Goal: Information Seeking & Learning: Learn about a topic

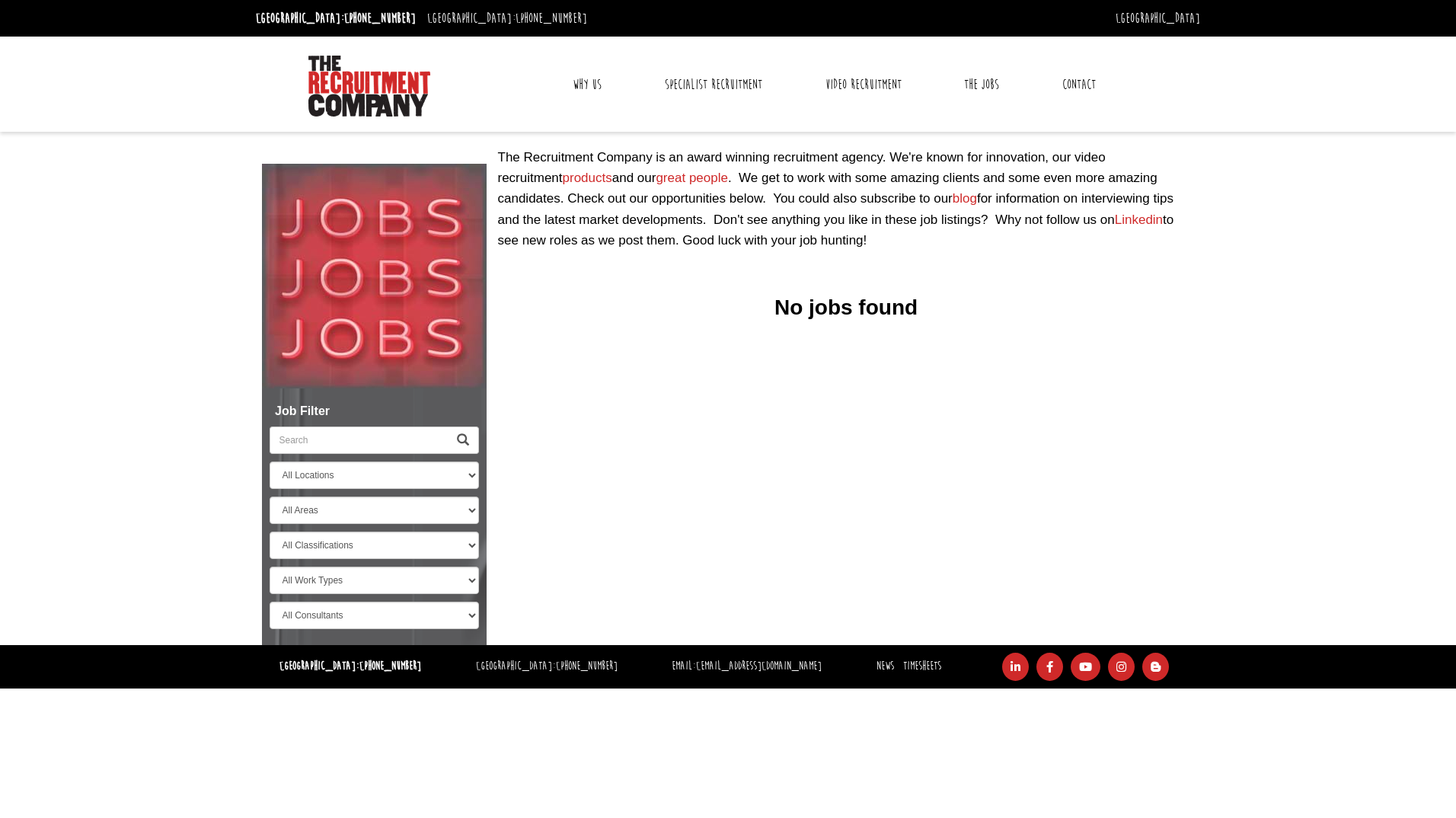
select select "[GEOGRAPHIC_DATA]"
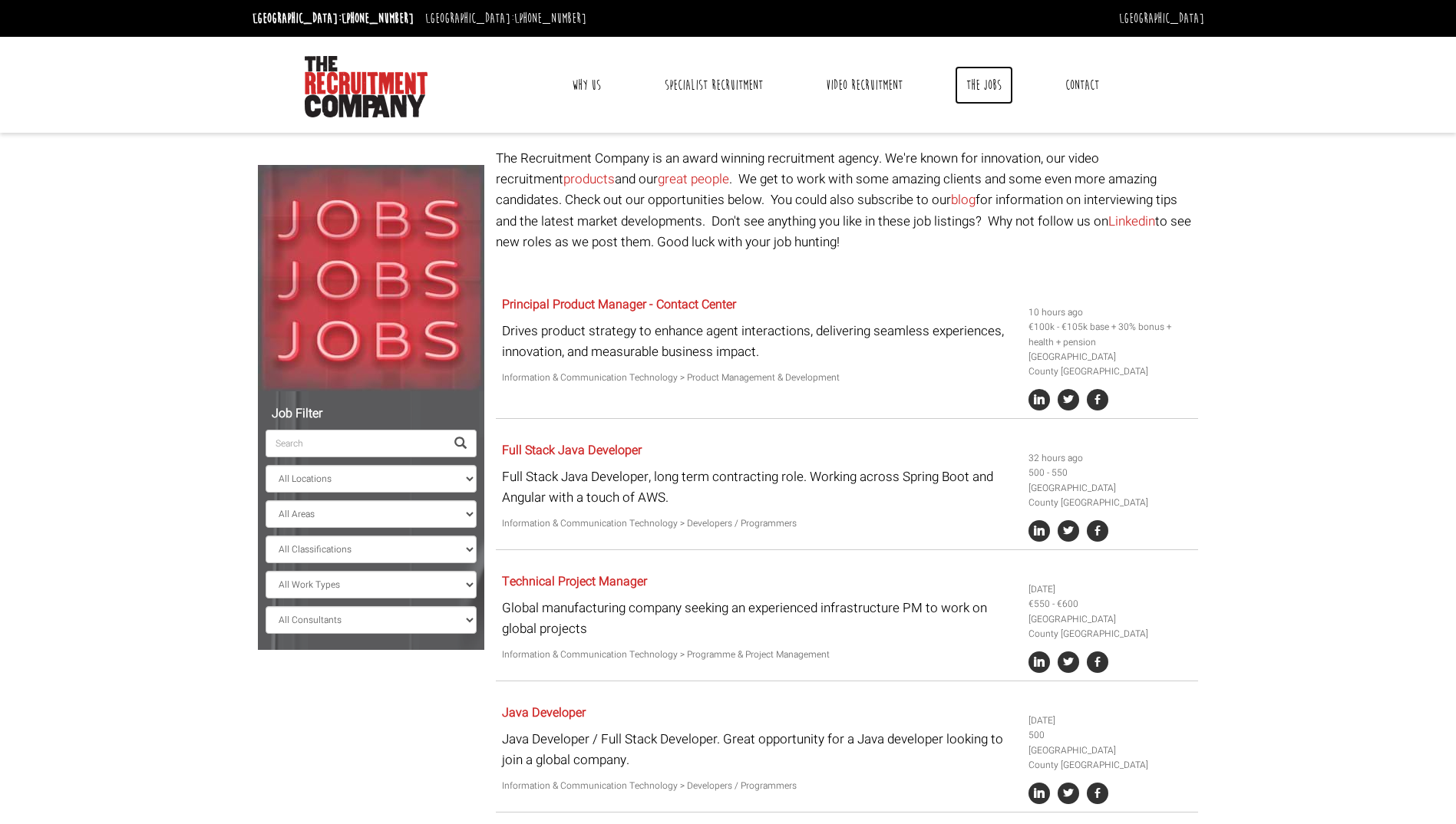
click at [978, 85] on link "The Jobs" at bounding box center [984, 85] width 58 height 39
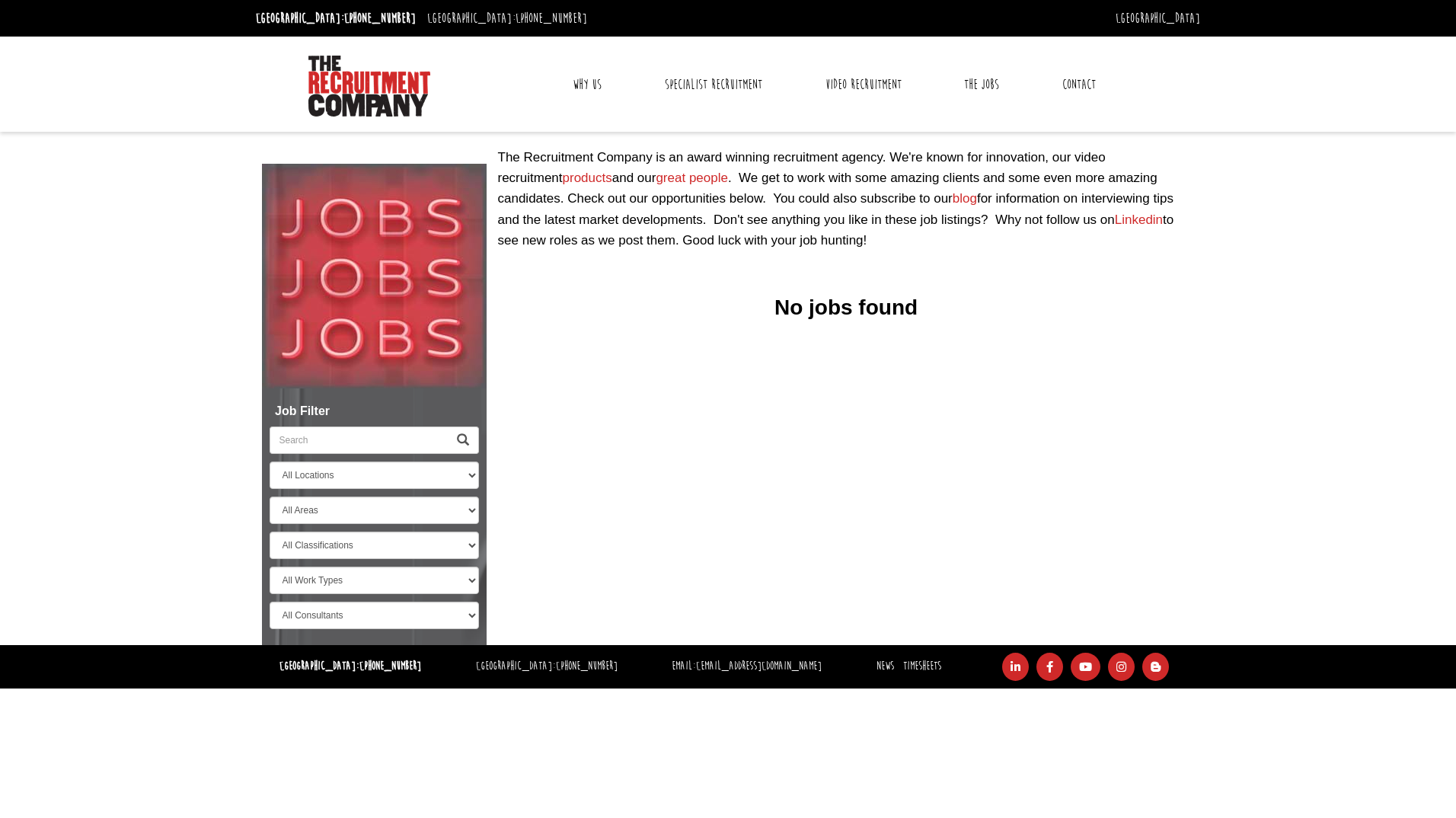
click at [363, 441] on input "search" at bounding box center [358, 440] width 178 height 28
select select "[GEOGRAPHIC_DATA]"
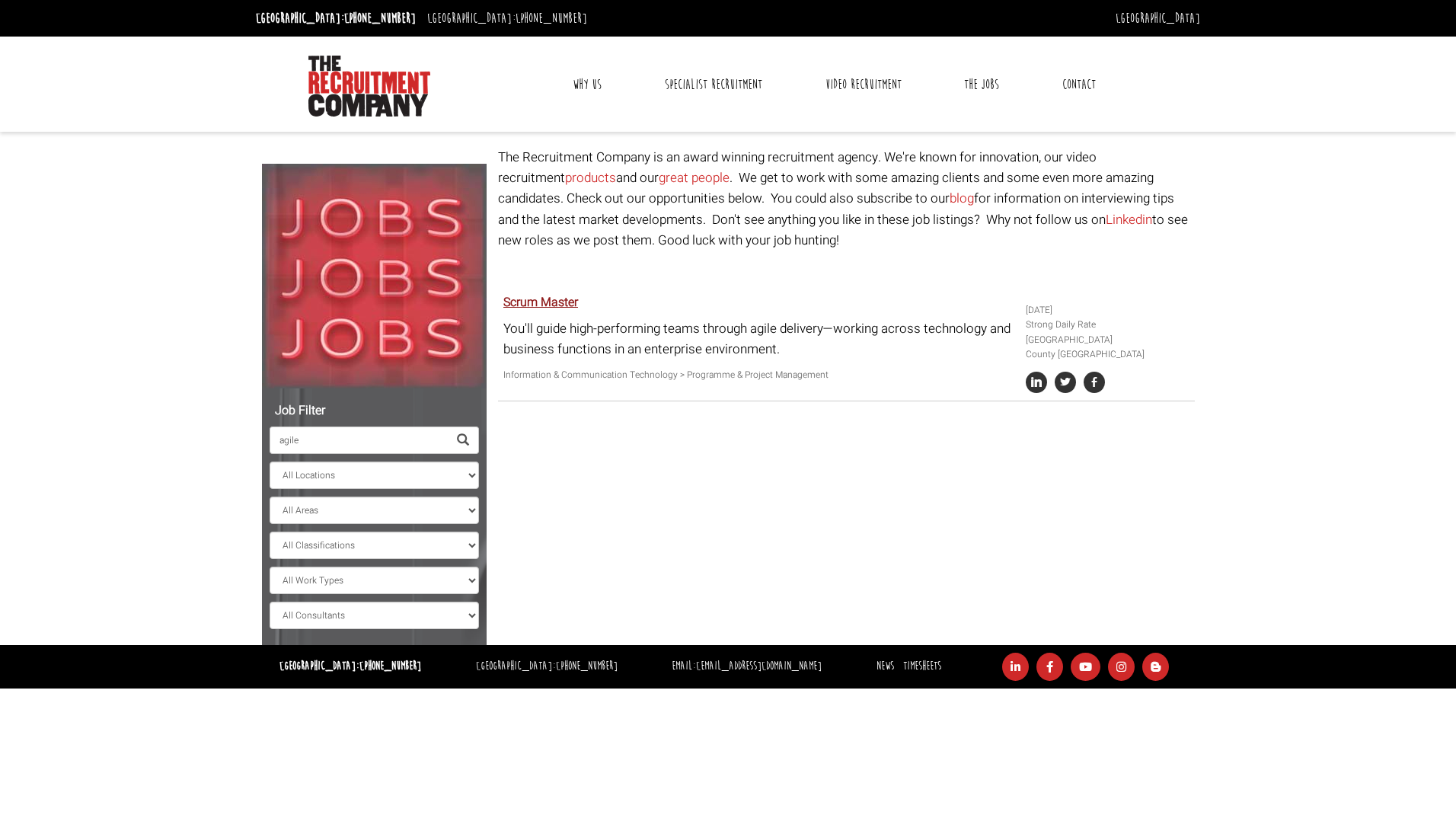
type input "agile"
click at [556, 303] on link "Scrum Master" at bounding box center [541, 302] width 75 height 19
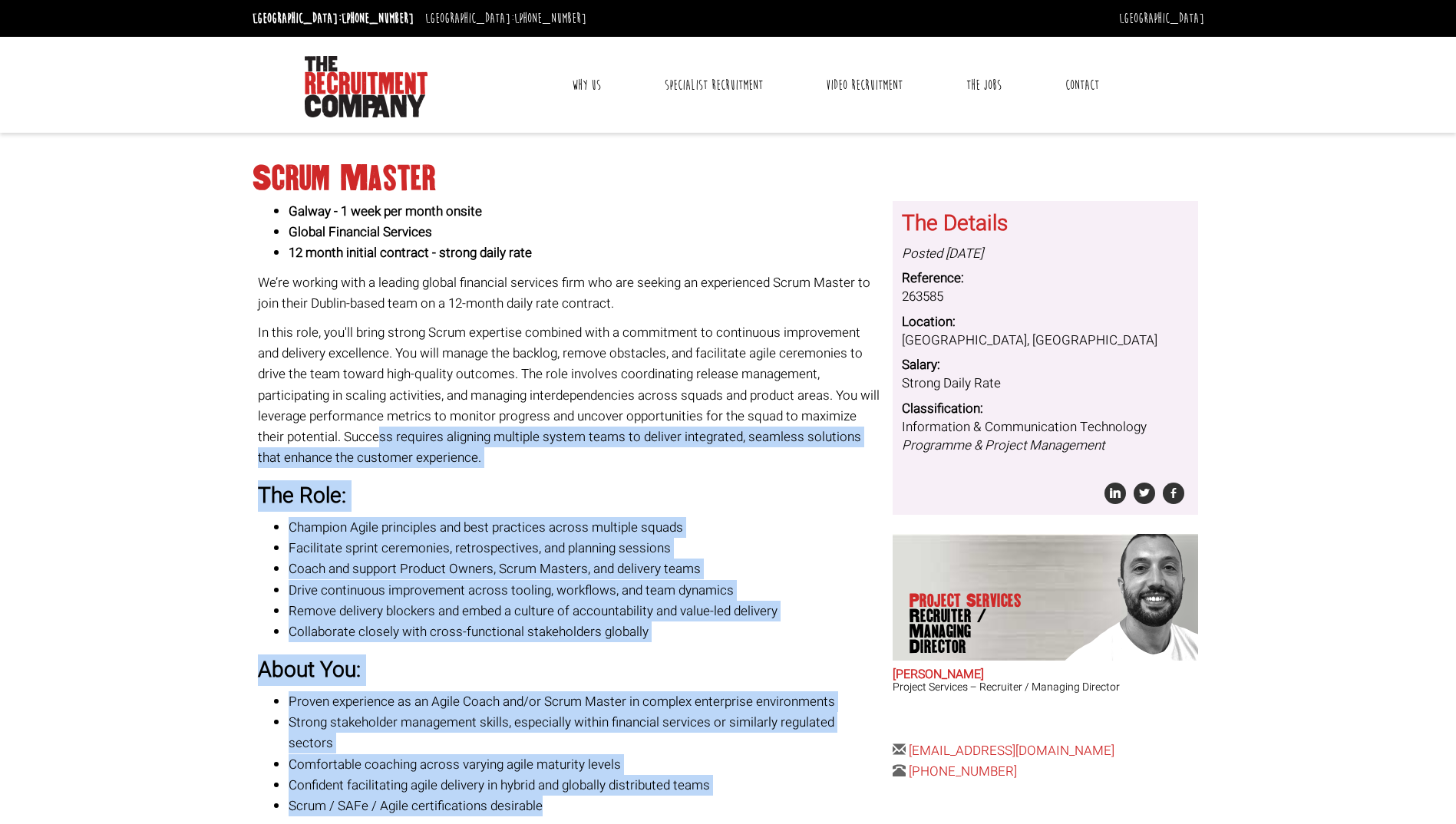
drag, startPoint x: 566, startPoint y: 632, endPoint x: 378, endPoint y: 436, distance: 271.6
click at [378, 436] on div "Galway - 1 week per month onsite Global Financial Services 12 month initial con…" at bounding box center [569, 523] width 623 height 645
